Goal: Task Accomplishment & Management: Manage account settings

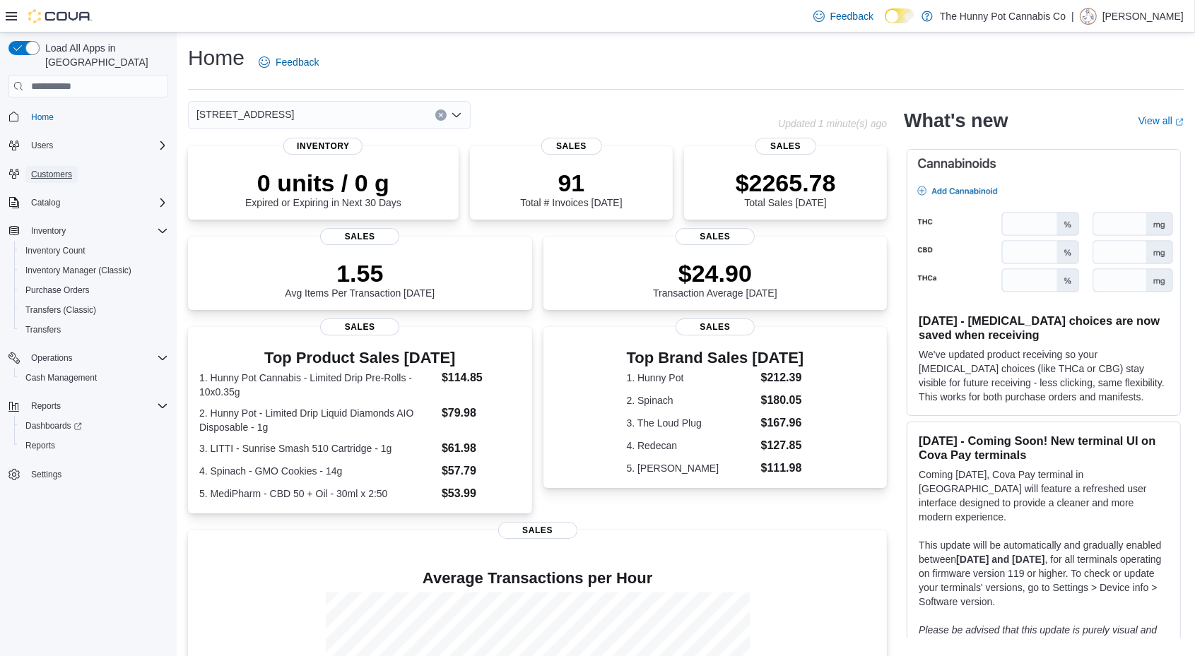
click at [40, 169] on span "Customers" at bounding box center [51, 174] width 41 height 11
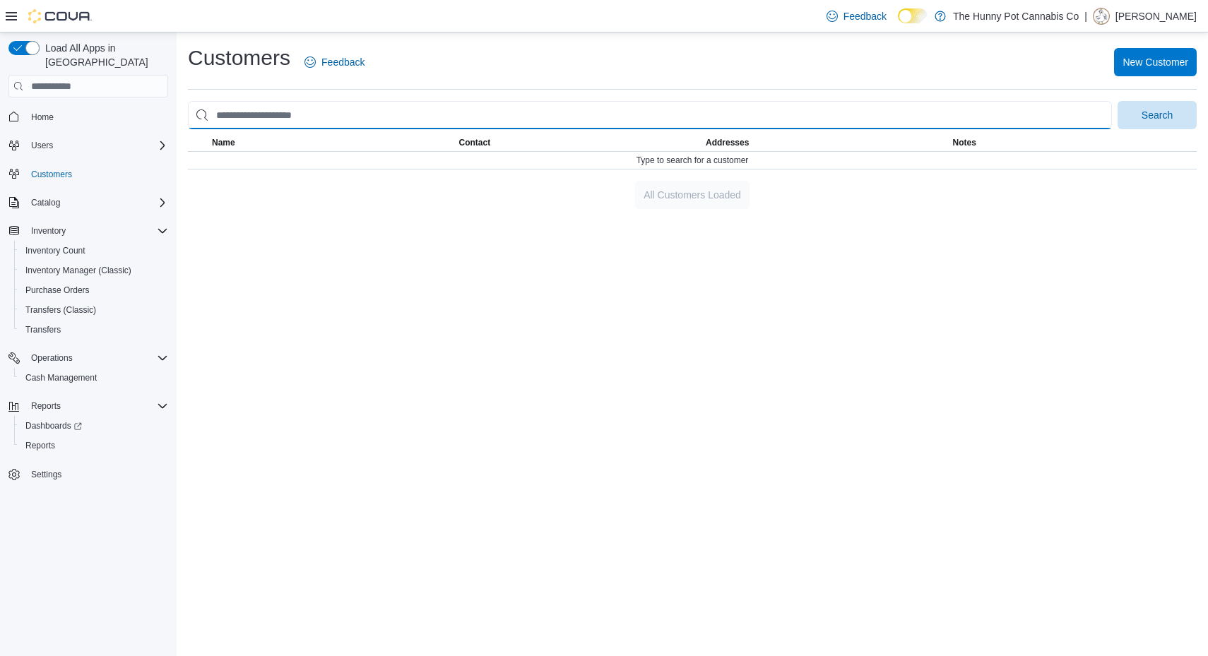
click at [279, 127] on input "search" at bounding box center [650, 115] width 924 height 28
type input "**********"
click at [1118, 101] on button "Search" at bounding box center [1157, 115] width 79 height 28
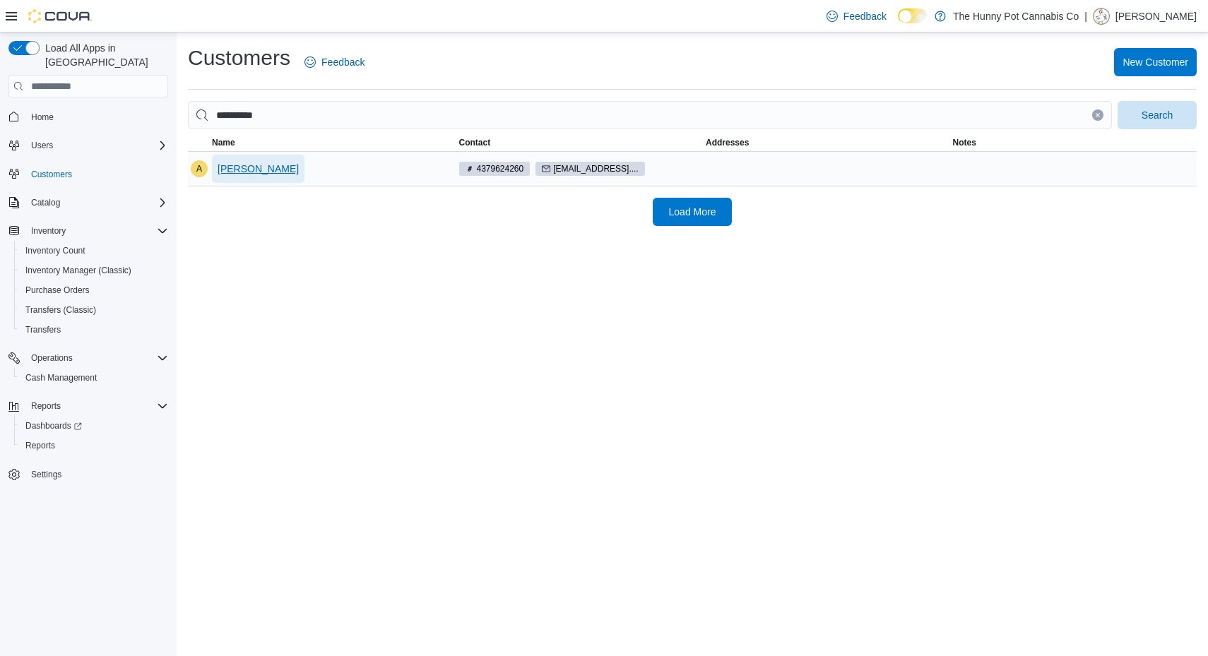
click at [260, 166] on span "[PERSON_NAME]" at bounding box center [258, 169] width 81 height 14
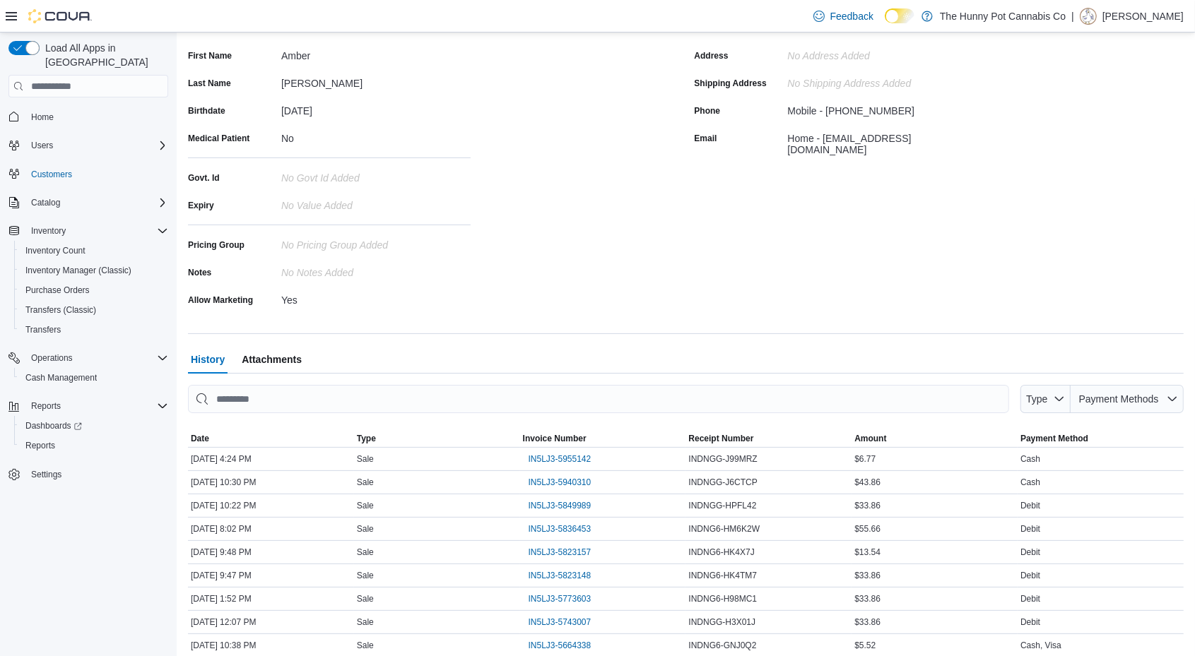
scroll to position [227, 0]
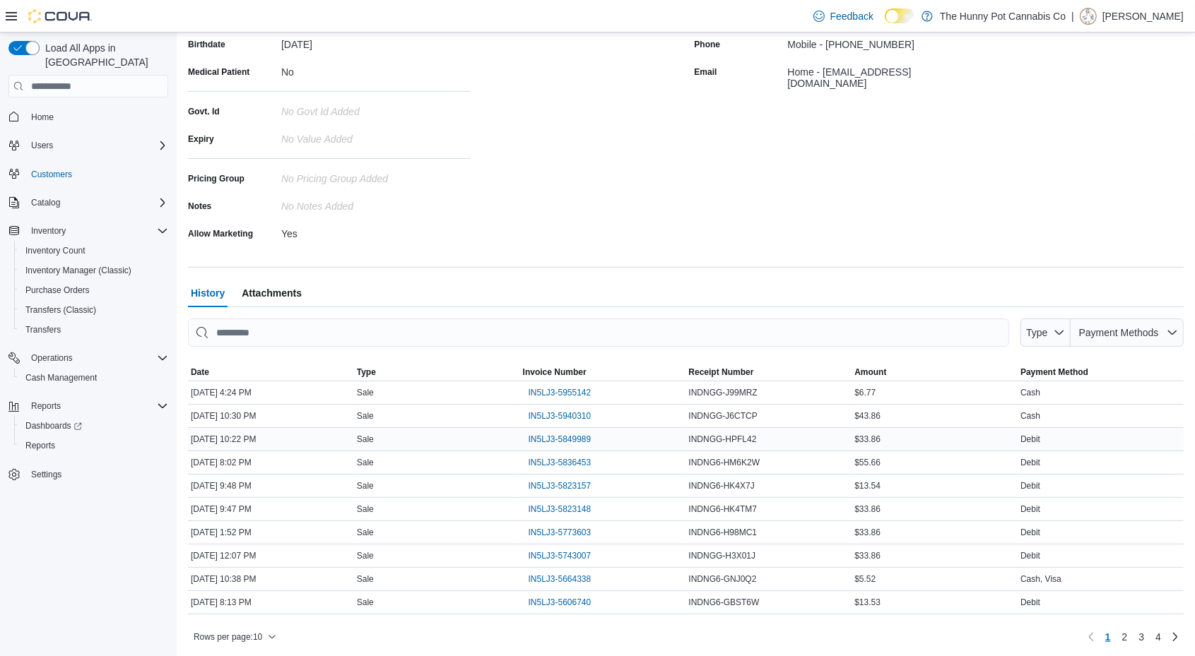
click at [392, 442] on div "Sale" at bounding box center [437, 439] width 166 height 17
click at [561, 434] on span "IN5LJ3-5849989" at bounding box center [559, 439] width 63 height 11
